Goal: Task Accomplishment & Management: Use online tool/utility

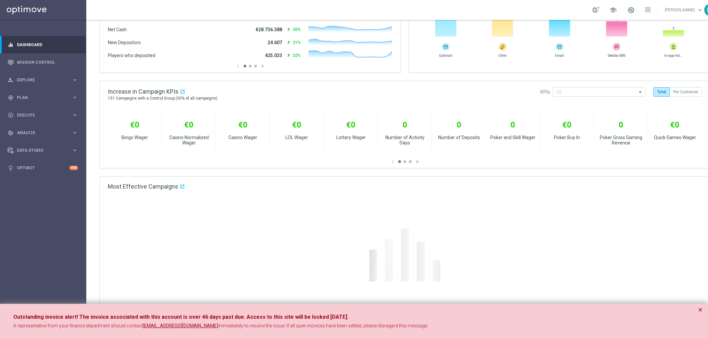
scroll to position [308, 0]
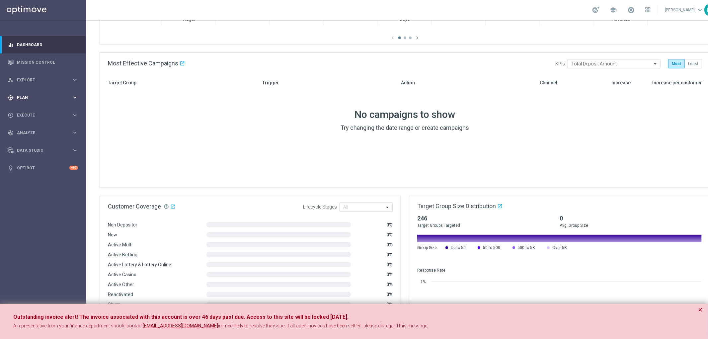
click at [24, 97] on span "Plan" at bounding box center [44, 98] width 55 height 4
click at [48, 78] on span "Explore" at bounding box center [44, 80] width 55 height 4
click at [44, 175] on span "Plan" at bounding box center [44, 177] width 55 height 4
click at [29, 129] on span "Templates" at bounding box center [41, 131] width 47 height 4
click at [36, 138] on link "Optimail" at bounding box center [45, 140] width 48 height 5
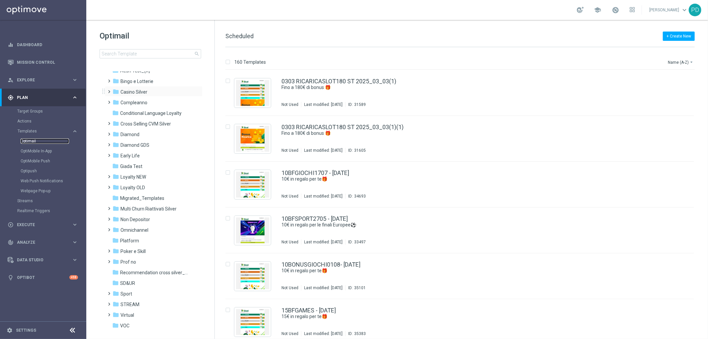
scroll to position [28, 0]
click at [145, 165] on span "Loyalty NEW" at bounding box center [133, 167] width 26 height 6
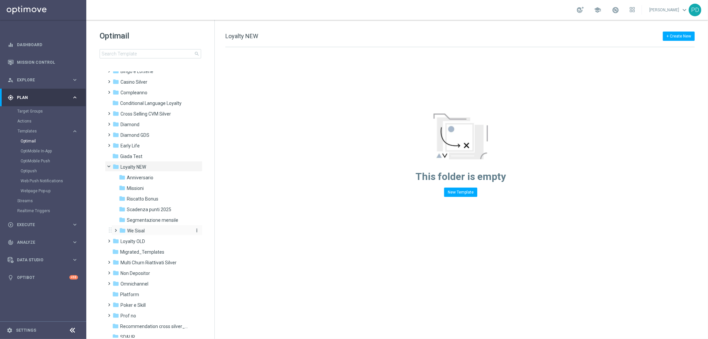
click at [145, 227] on div "folder We Sisal" at bounding box center [154, 231] width 71 height 8
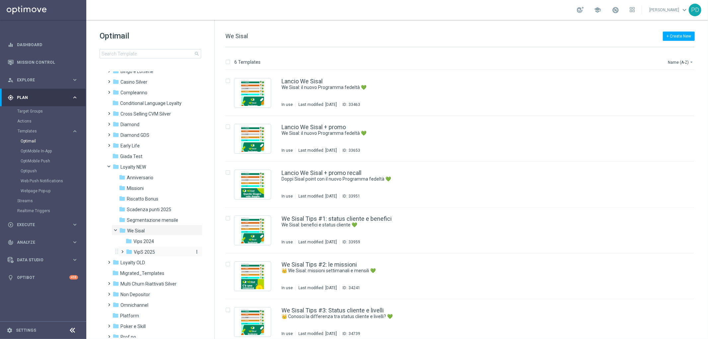
click at [147, 249] on span "VipS 2025" at bounding box center [144, 252] width 21 height 6
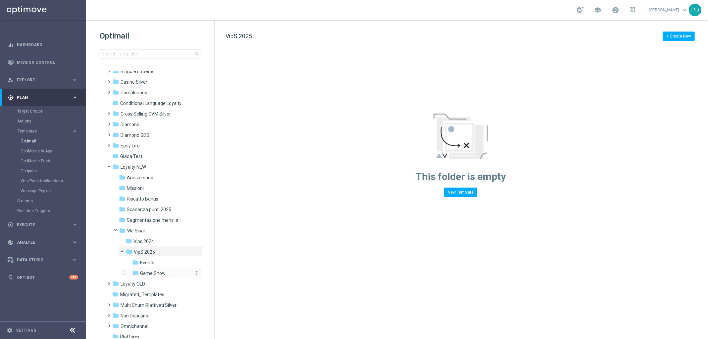
click at [164, 270] on span "Game Show" at bounding box center [153, 273] width 26 height 6
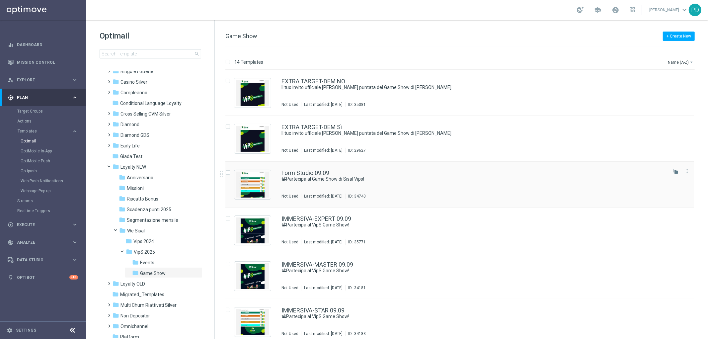
scroll to position [37, 0]
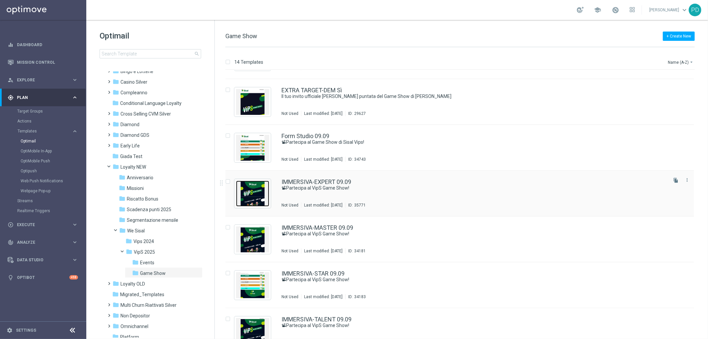
click at [255, 199] on img "Press SPACE to select this row." at bounding box center [252, 194] width 33 height 26
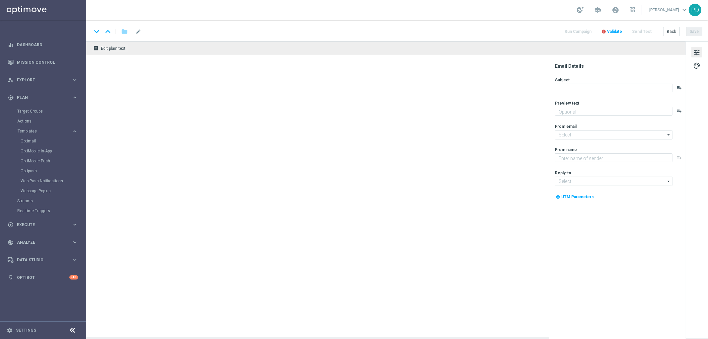
type textarea "Risate e divertimento con [PERSON_NAME] e Scintilla"
type input "[EMAIL_ADDRESS][DOMAIN_NAME]"
type textarea "Sisal"
type input "[EMAIL_ADDRESS][DOMAIN_NAME]"
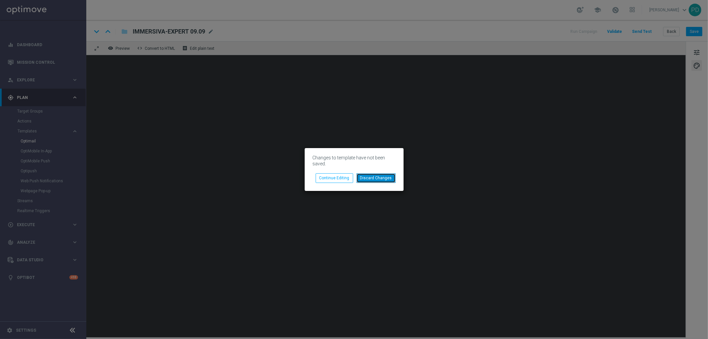
click at [366, 180] on button "Discard Changes" at bounding box center [375, 177] width 39 height 9
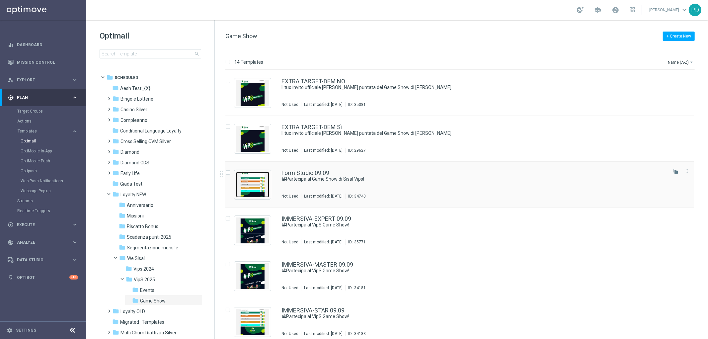
click at [256, 190] on img "Press SPACE to select this row." at bounding box center [252, 185] width 33 height 26
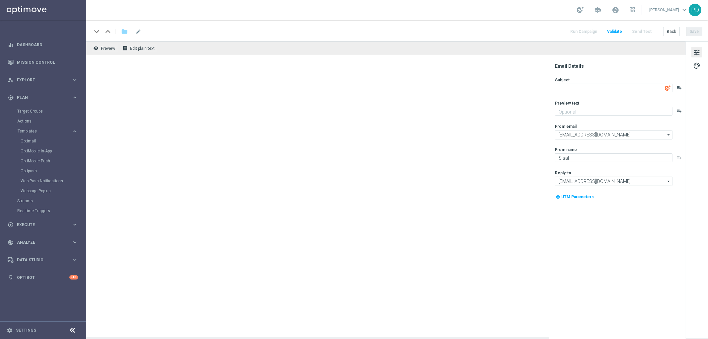
type textarea "📽Partecipa al Game Show di Sisal Vips!"
type textarea "Ti aspettiamo in studio a [GEOGRAPHIC_DATA]"
type input "[EMAIL_ADDRESS][DOMAIN_NAME]"
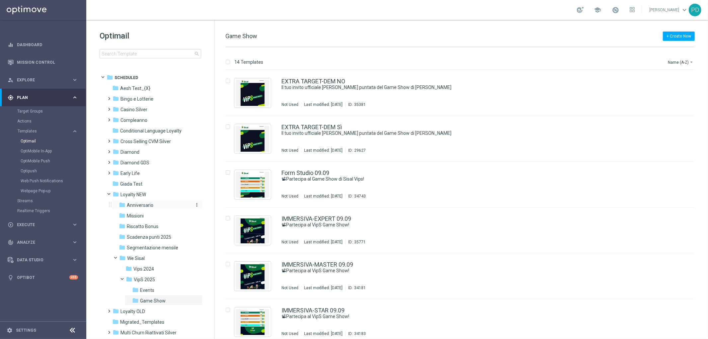
click at [138, 204] on span "Anniversario" at bounding box center [140, 205] width 27 height 6
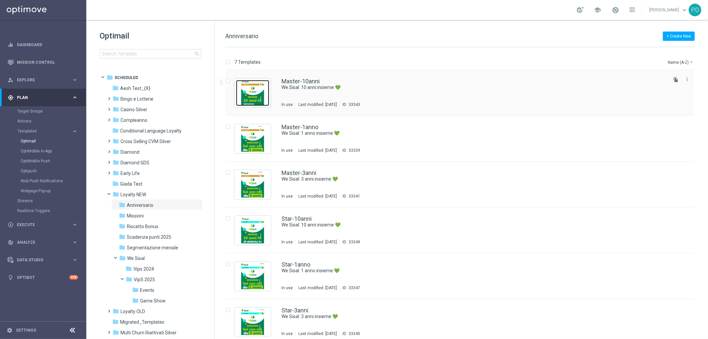
click at [251, 95] on img "Press SPACE to select this row." at bounding box center [252, 93] width 33 height 26
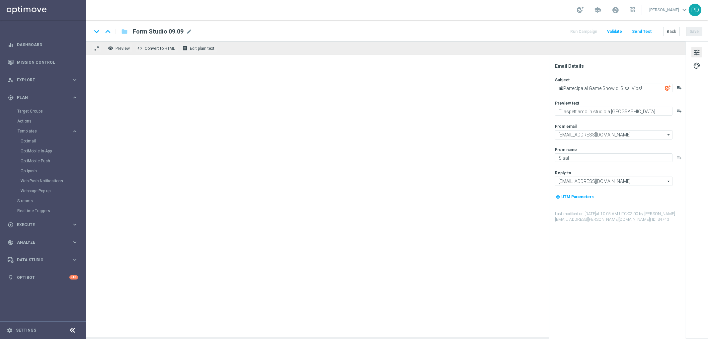
type textarea "We Sisal: 10 anni insieme 💚"
type textarea "Festeggiamo 10 anni insieme"
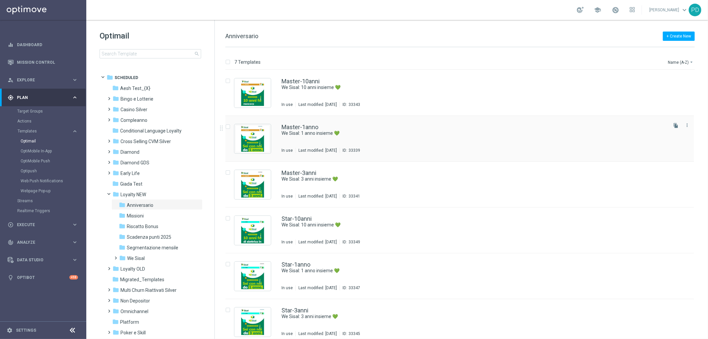
scroll to position [51, 0]
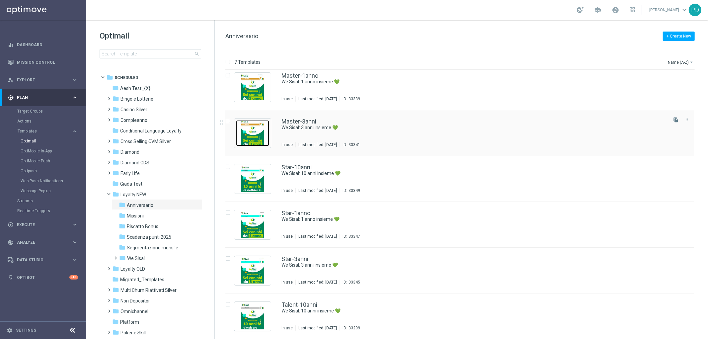
click at [253, 138] on img "Press SPACE to select this row." at bounding box center [252, 133] width 33 height 26
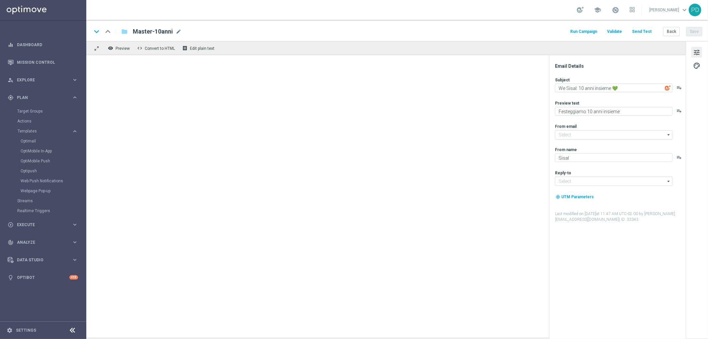
type input "[EMAIL_ADDRESS][DOMAIN_NAME]"
type textarea "We Sisal: 3 anni insieme 💚"
type textarea "Buon anniversario"
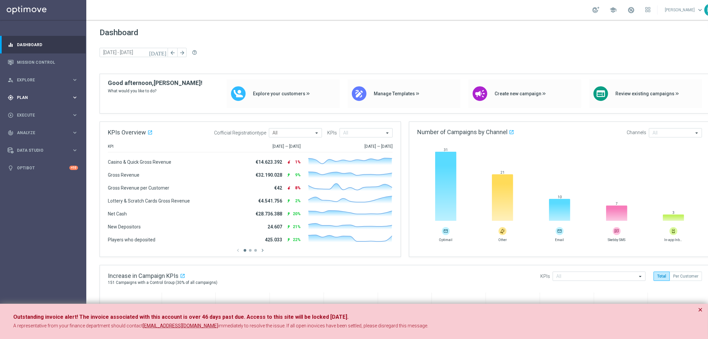
click at [16, 97] on div "gps_fixed Plan" at bounding box center [40, 98] width 64 height 6
click at [18, 130] on span "Templates" at bounding box center [41, 131] width 47 height 4
click at [24, 137] on div "Optimail" at bounding box center [53, 141] width 65 height 10
click at [24, 140] on link "Optimail" at bounding box center [45, 140] width 48 height 5
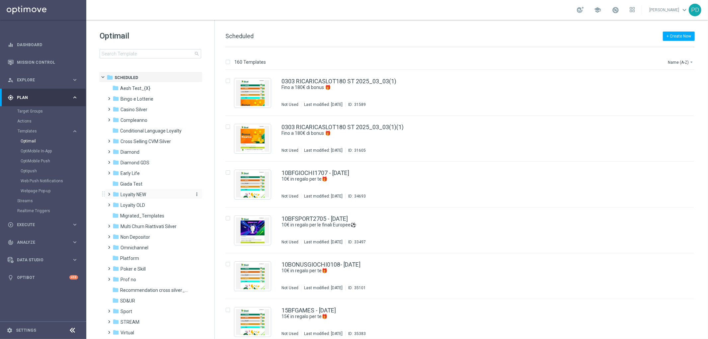
click at [145, 194] on span "Loyalty NEW" at bounding box center [133, 194] width 26 height 6
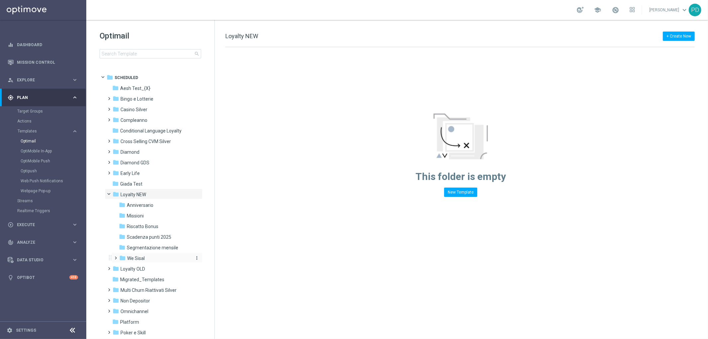
click at [142, 258] on span "We Sisal" at bounding box center [136, 258] width 18 height 6
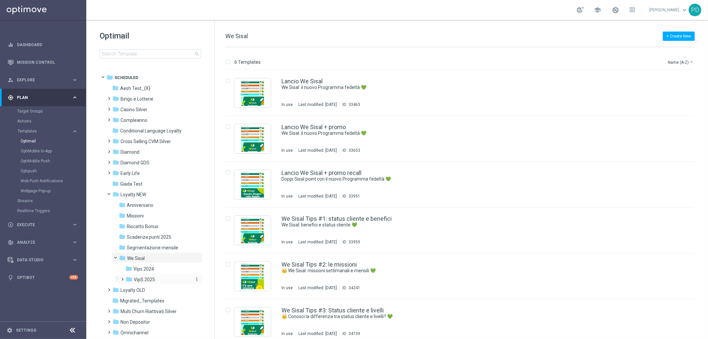
click at [151, 277] on span "VipS 2025" at bounding box center [144, 279] width 21 height 6
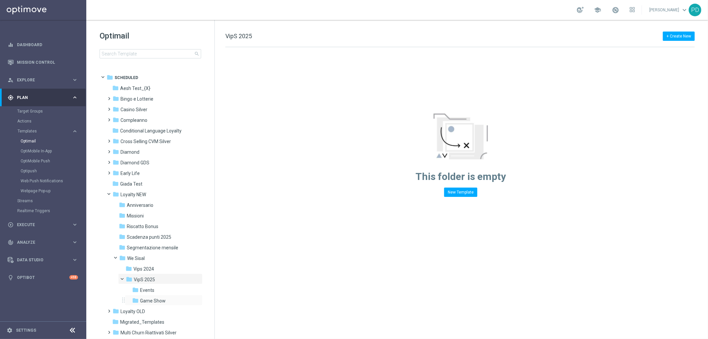
click at [154, 296] on div "folder Game Show more_vert" at bounding box center [164, 300] width 78 height 11
click at [165, 301] on div "folder Game Show" at bounding box center [162, 301] width 60 height 8
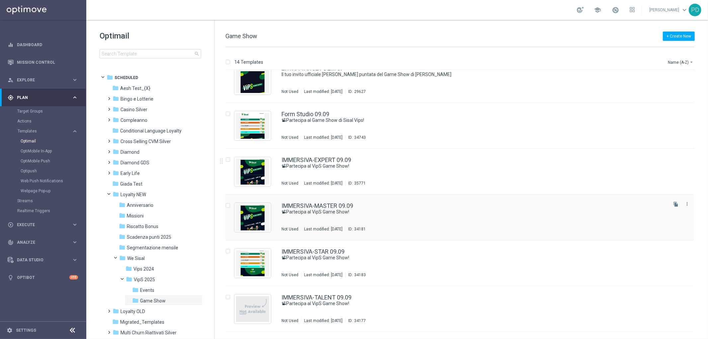
scroll to position [74, 0]
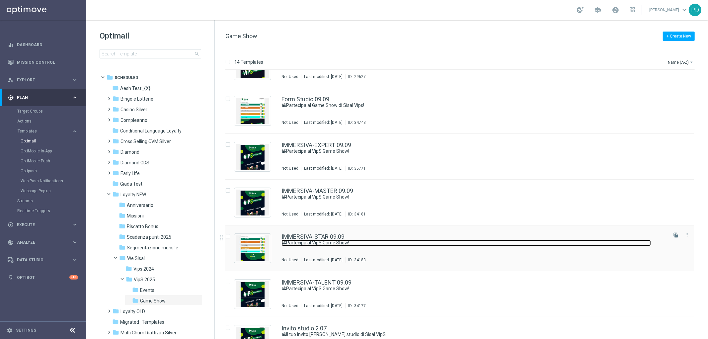
click at [312, 240] on link "📽Partecipa al VipS Game Show!" at bounding box center [465, 243] width 369 height 6
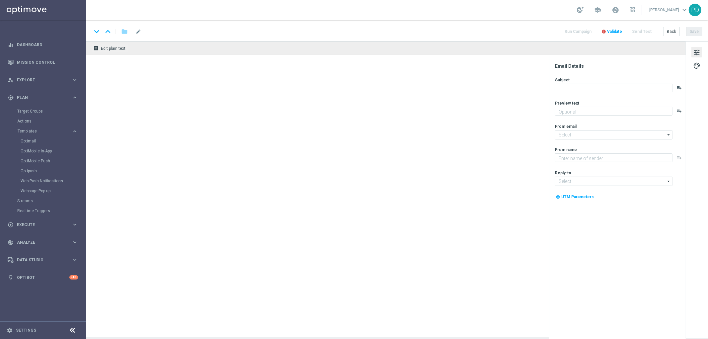
type textarea "Meloni e Caressa ti aspettano live"
type input "[EMAIL_ADDRESS][DOMAIN_NAME]"
type textarea "Sisal"
type input "[EMAIL_ADDRESS][DOMAIN_NAME]"
